Goal: Transaction & Acquisition: Purchase product/service

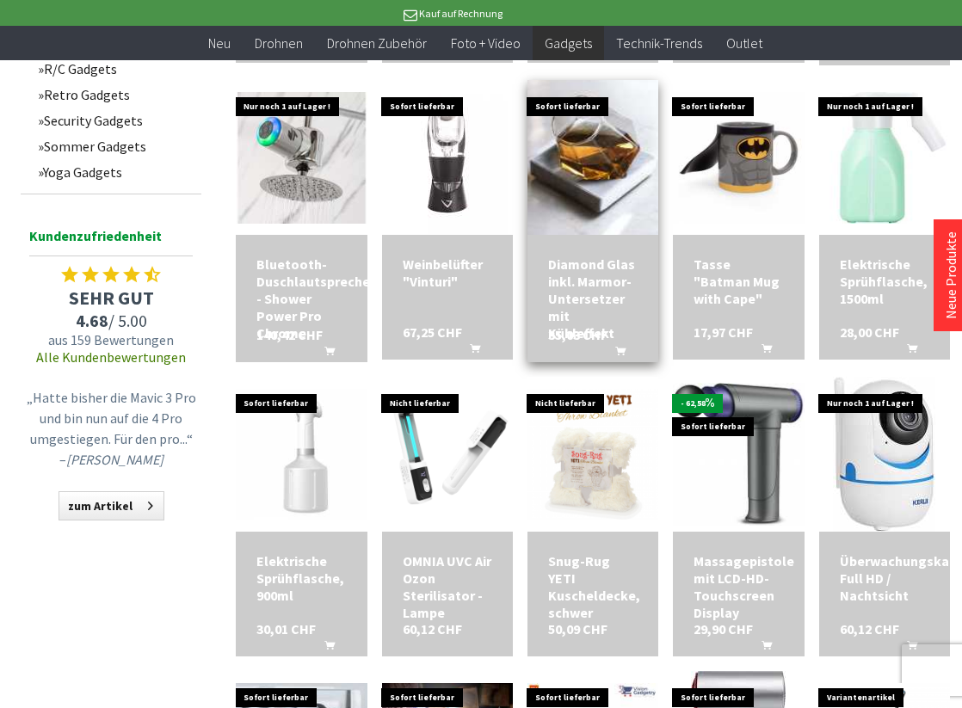
scroll to position [904, 0]
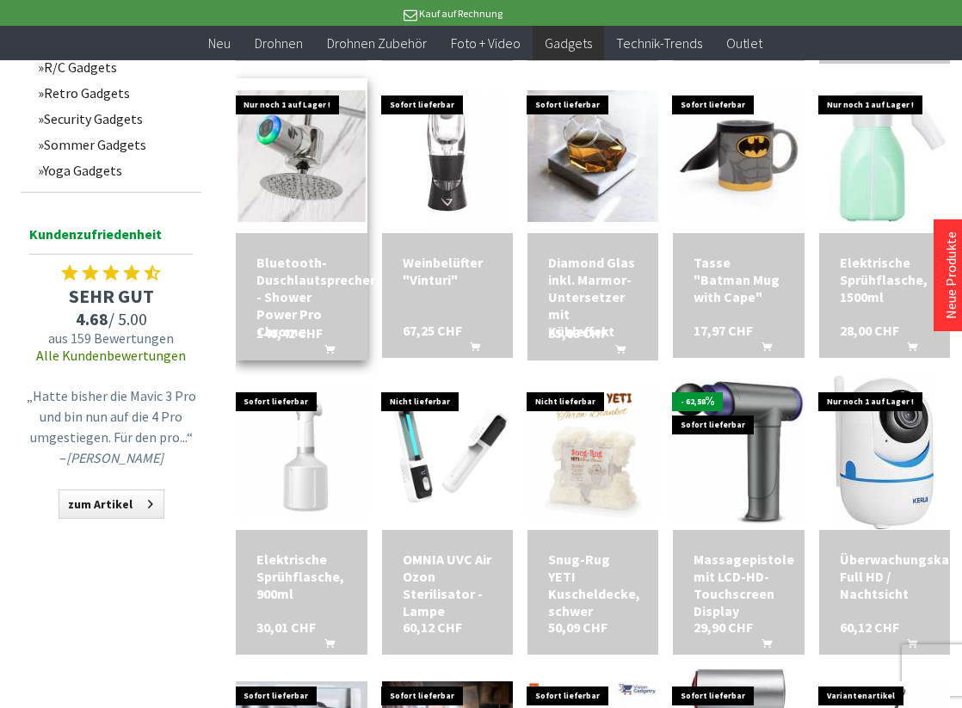
click at [306, 235] on div "Bluetooth-Duschlautsprecher - Shower Power Pro Chrome 140,42 CHF In den Warenko…" at bounding box center [301, 296] width 131 height 127
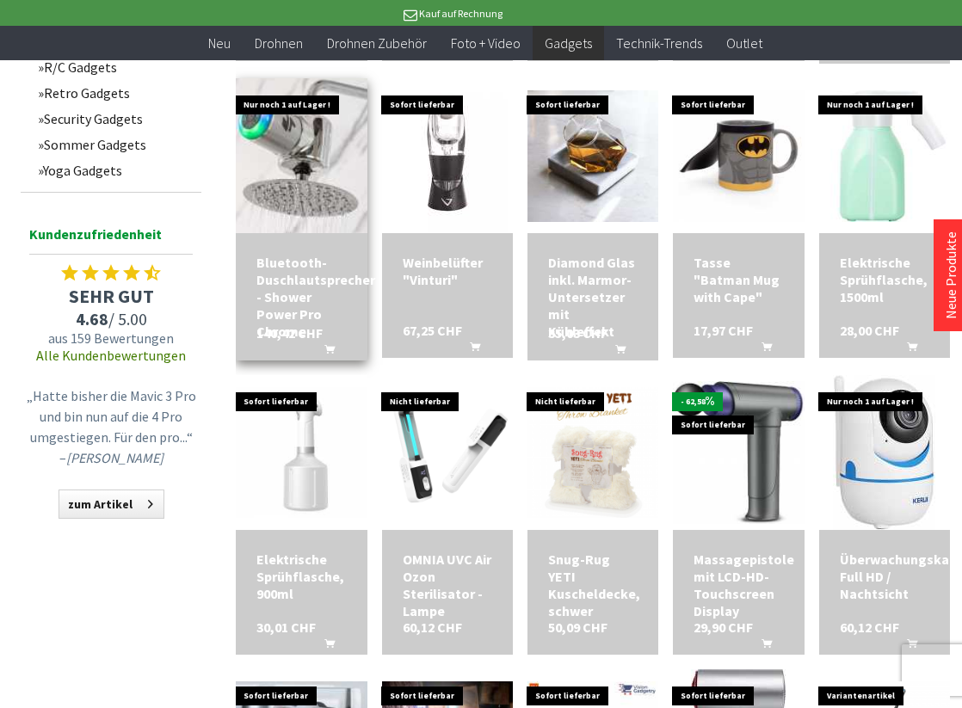
click at [317, 178] on img at bounding box center [301, 156] width 183 height 183
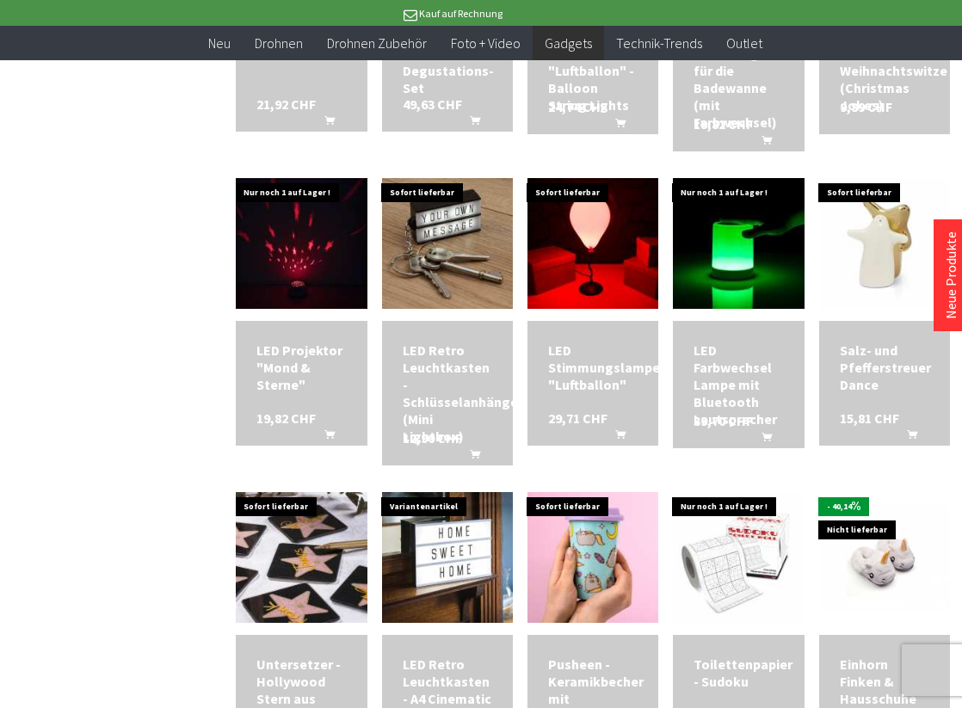
scroll to position [2030, 0]
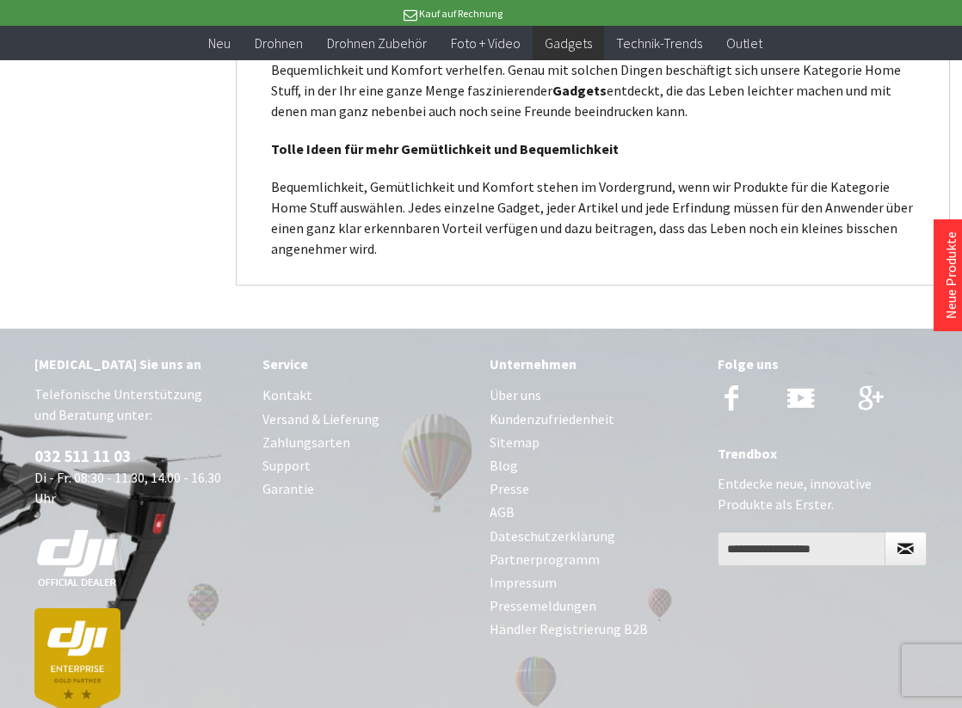
scroll to position [3601, 0]
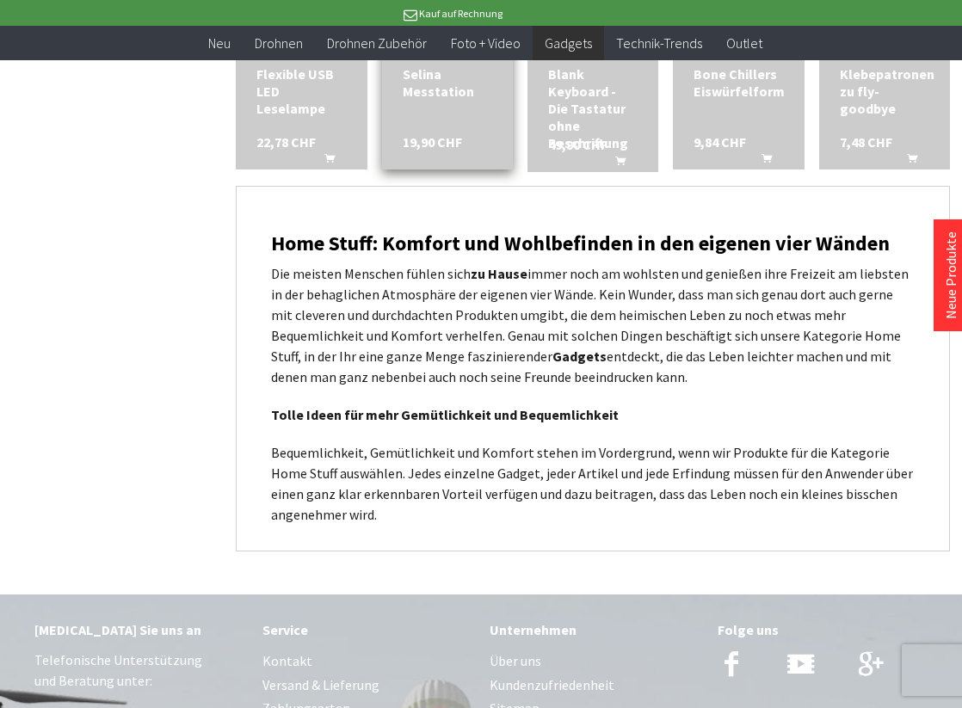
scroll to position [3601, 0]
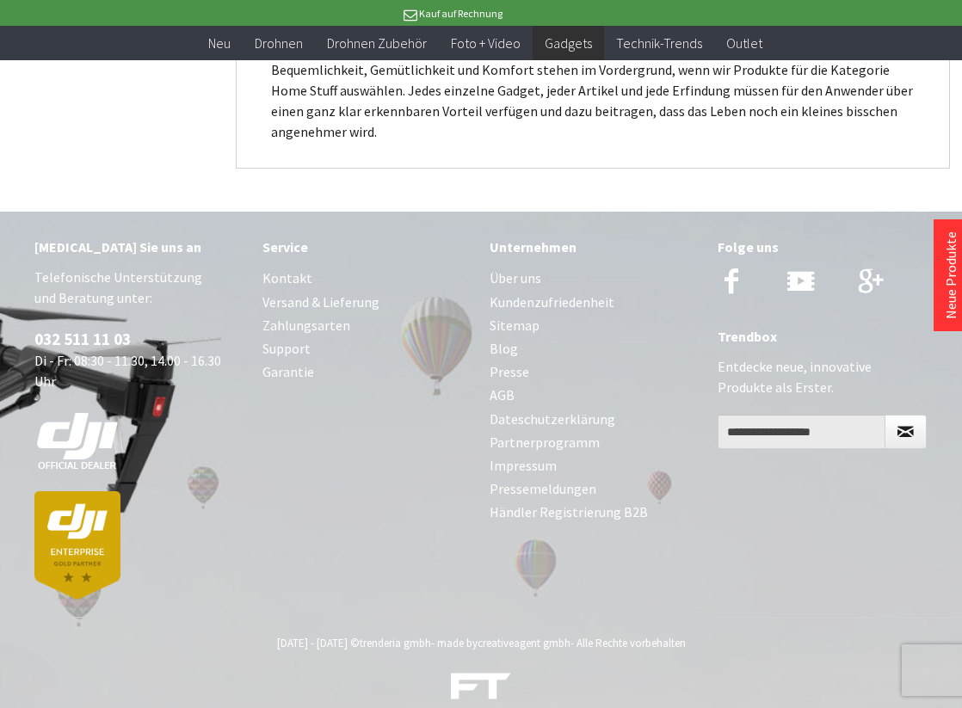
scroll to position [1148, 0]
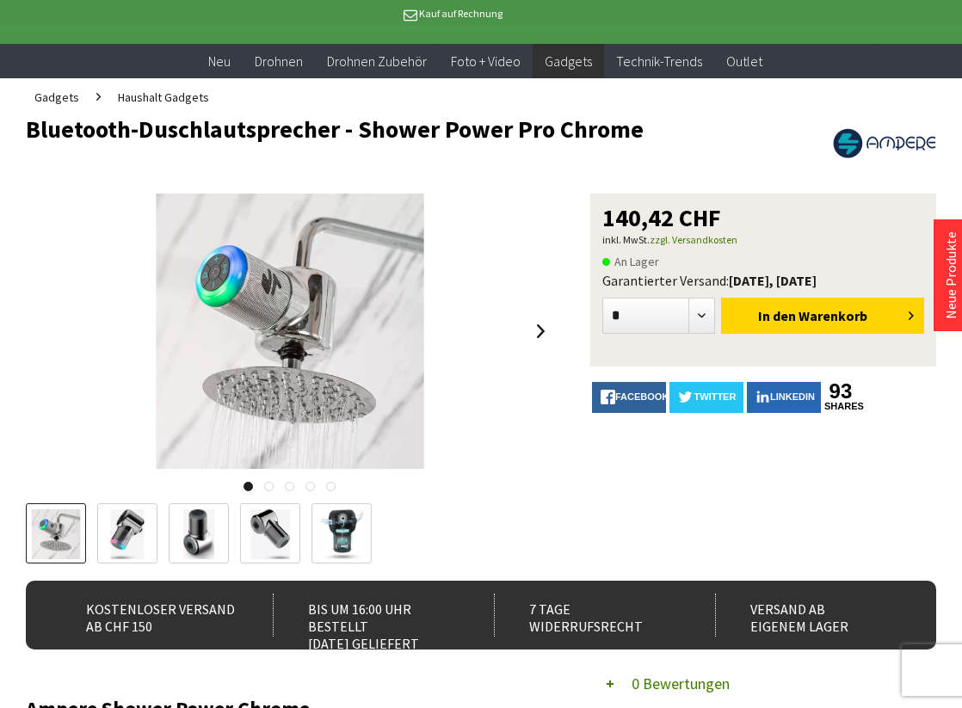
scroll to position [95, 0]
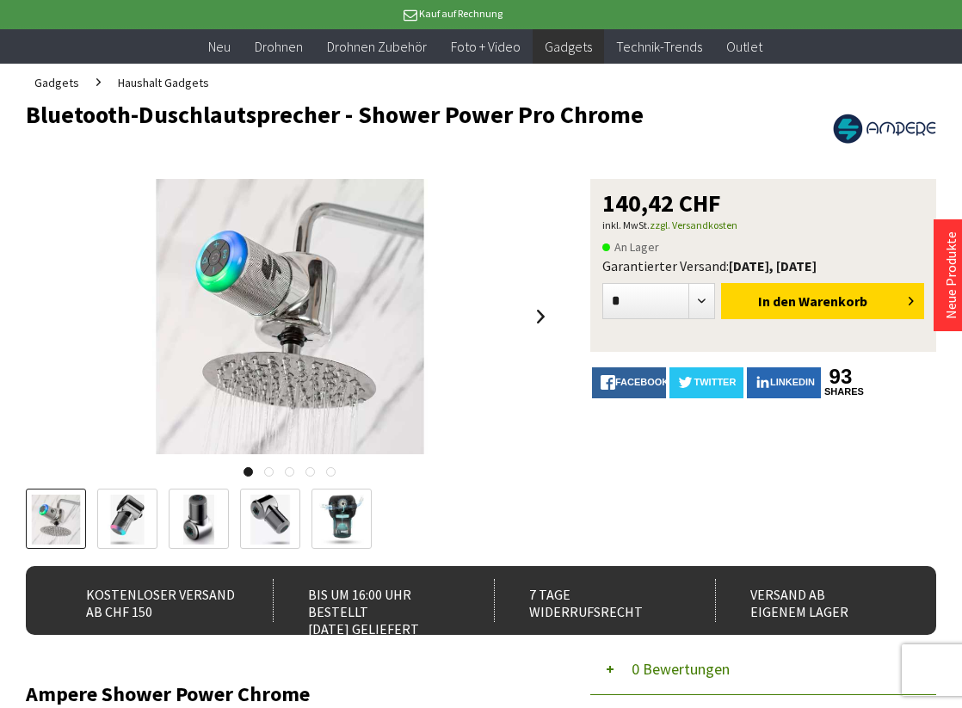
click at [140, 513] on img at bounding box center [127, 520] width 50 height 50
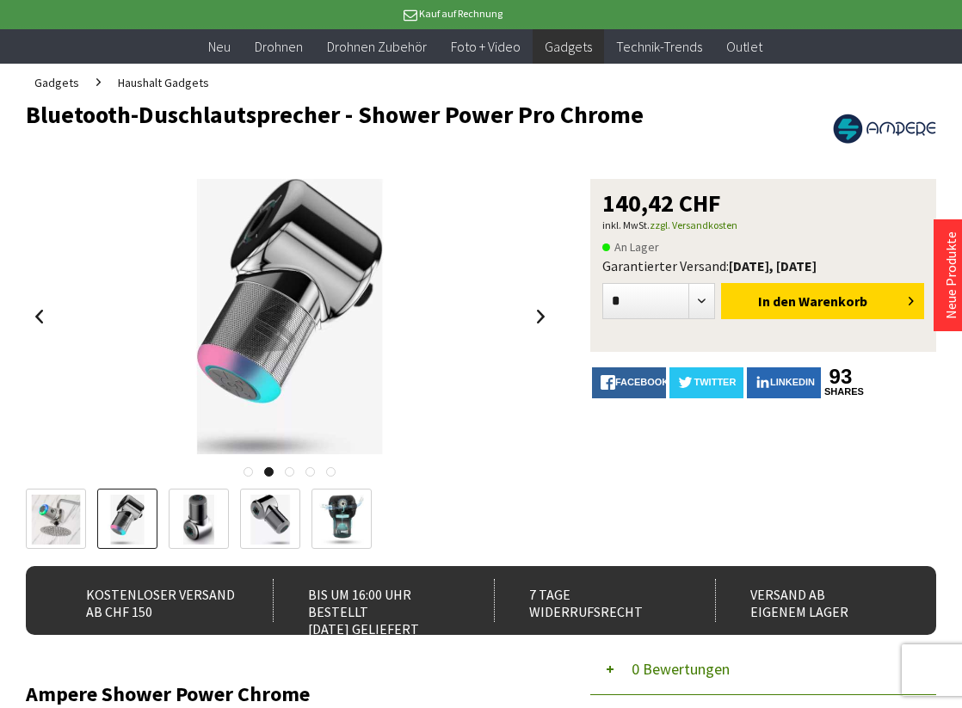
click at [191, 521] on img at bounding box center [199, 520] width 50 height 50
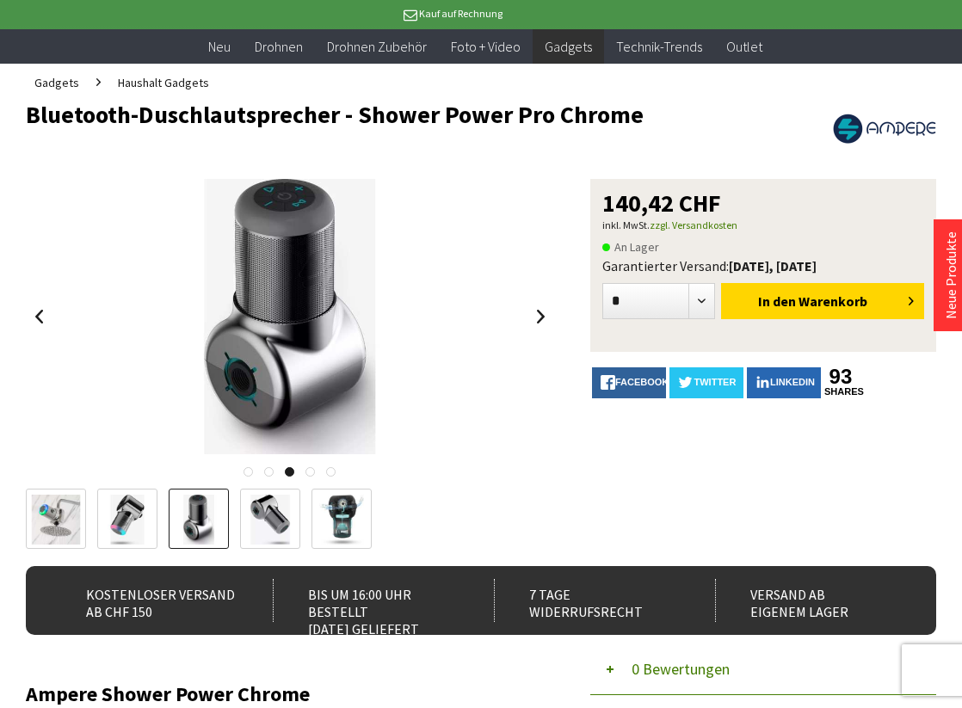
click at [267, 522] on img at bounding box center [270, 520] width 50 height 50
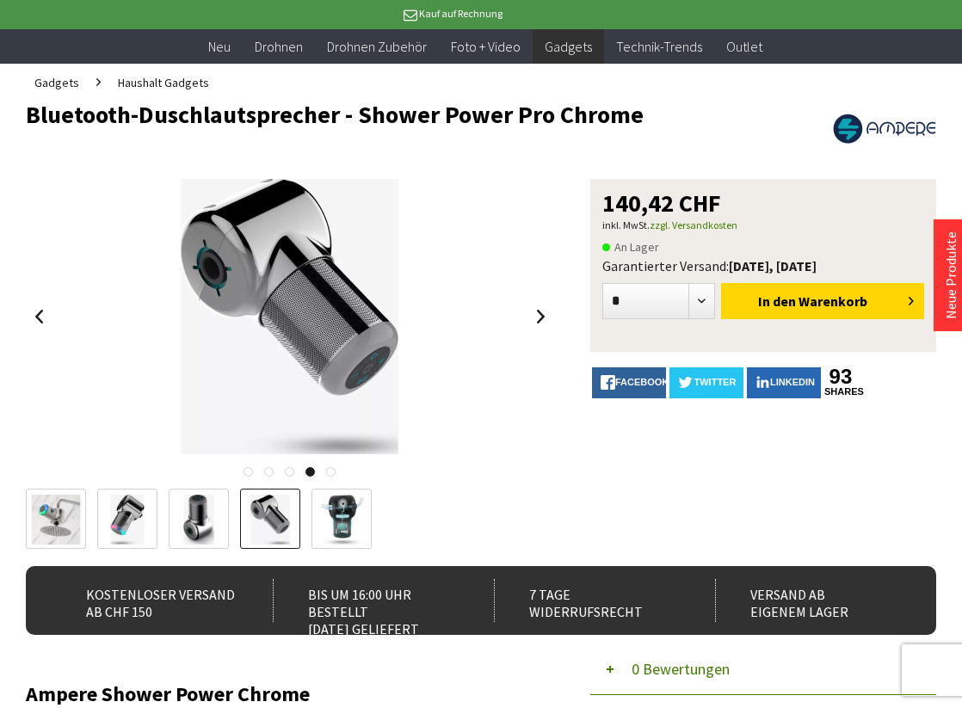
click at [341, 530] on img at bounding box center [341, 520] width 45 height 50
